Goal: Task Accomplishment & Management: Manage account settings

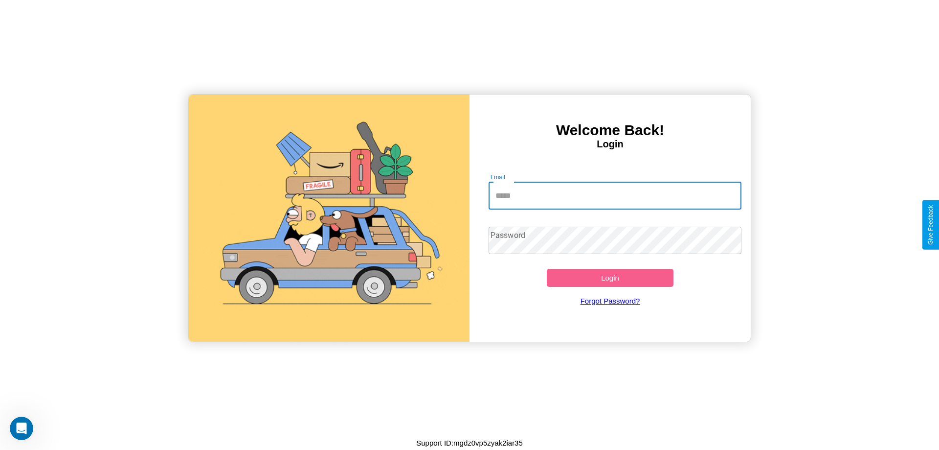
click at [615, 195] on input "Email" at bounding box center [615, 195] width 253 height 27
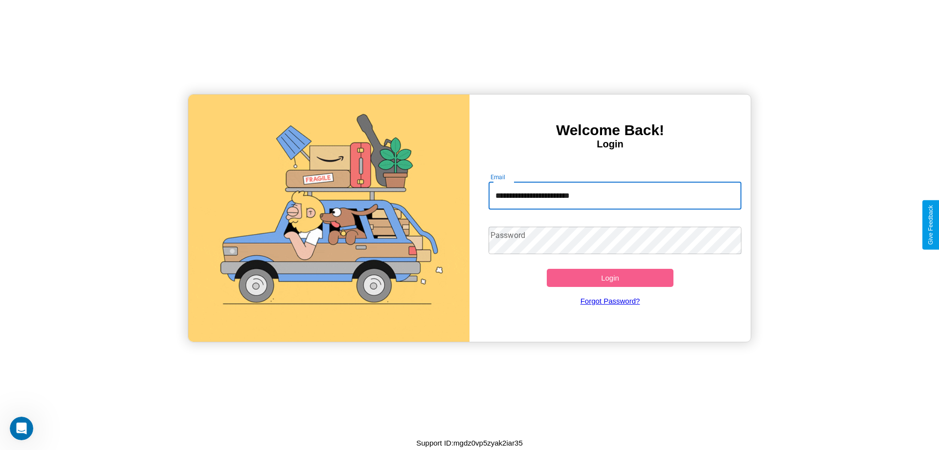
type input "**********"
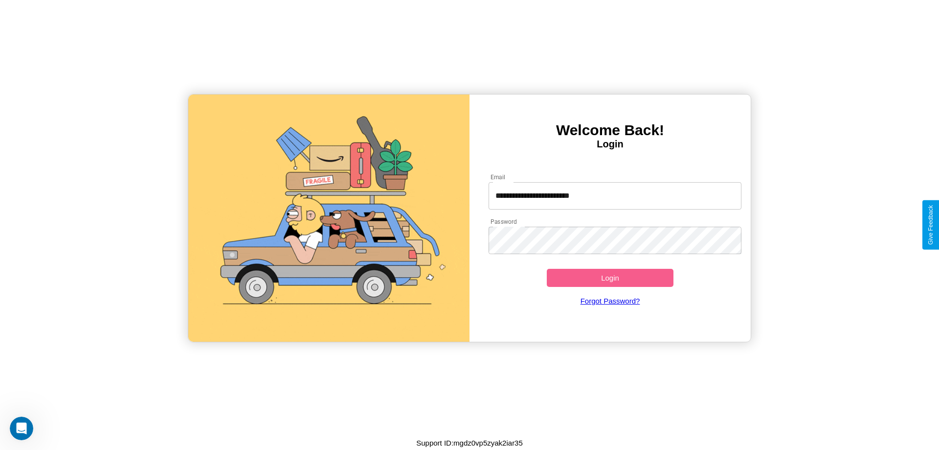
click at [610, 277] on button "Login" at bounding box center [610, 278] width 127 height 18
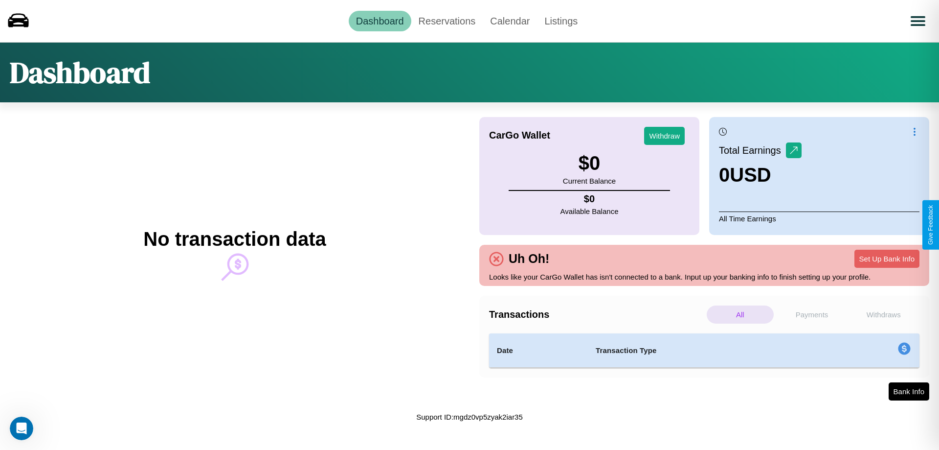
click at [740, 314] on p "All" at bounding box center [740, 314] width 67 height 18
click at [447, 21] on link "Reservations" at bounding box center [447, 21] width 72 height 21
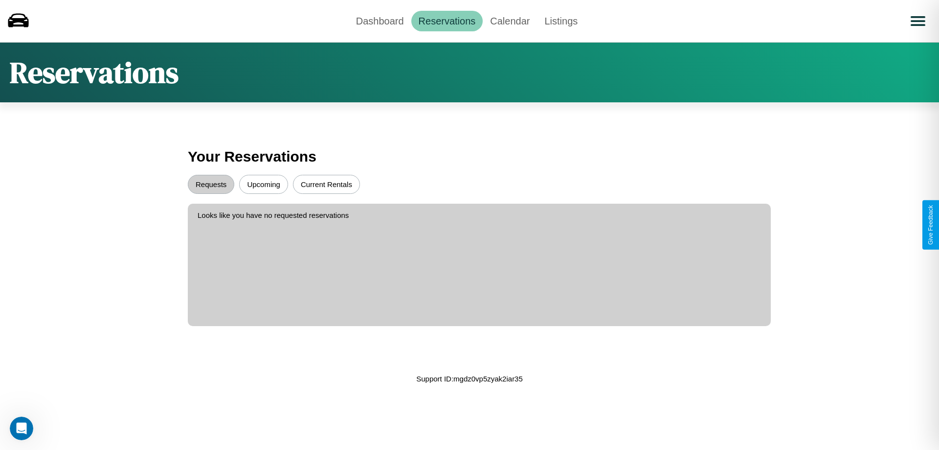
click at [264, 184] on button "Upcoming" at bounding box center [263, 184] width 49 height 19
click at [211, 184] on button "Requests" at bounding box center [211, 184] width 46 height 19
